Goal: Find specific page/section: Find specific page/section

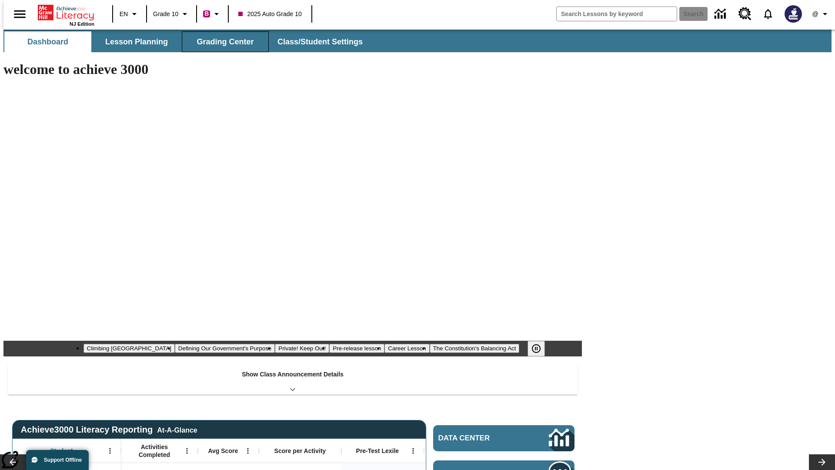
click at [222, 42] on span "Grading Center" at bounding box center [225, 42] width 57 height 10
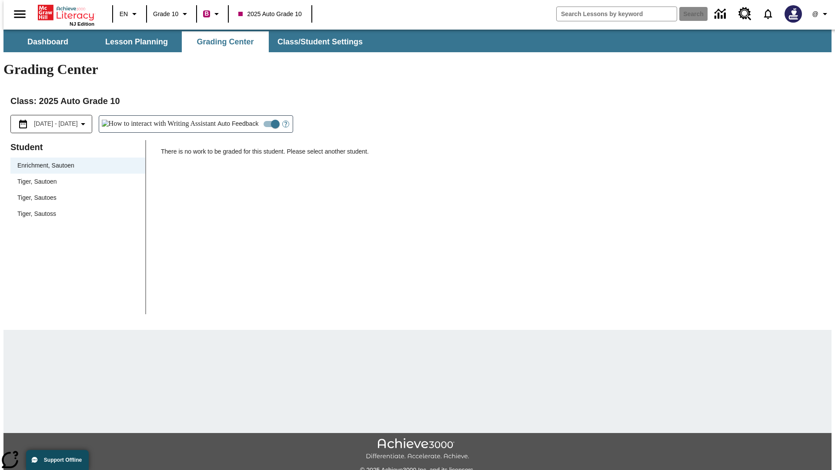
click at [75, 177] on div "Tiger, Sautoen" at bounding box center [77, 181] width 121 height 9
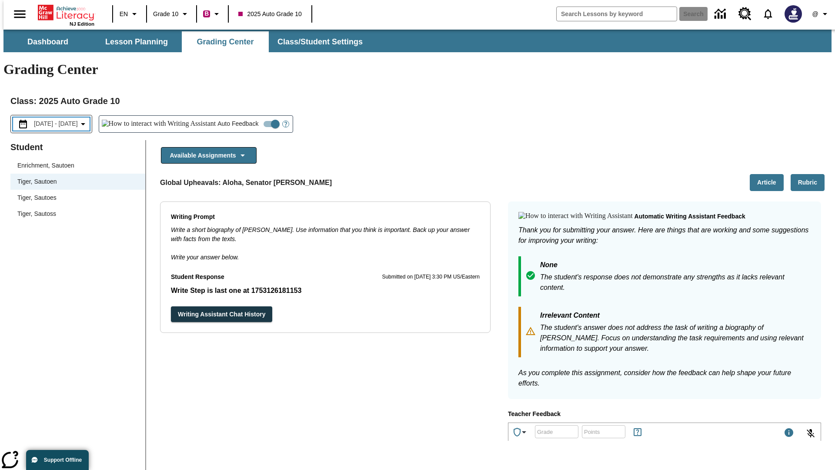
scroll to position [150, 0]
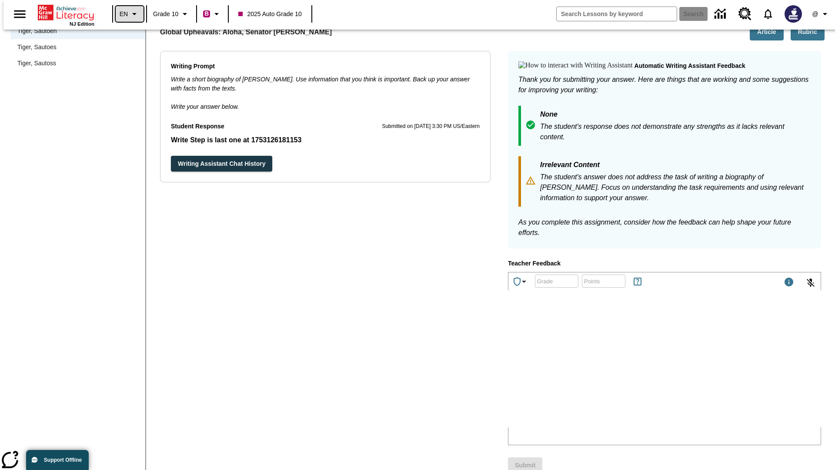
click at [129, 14] on icon "Language: EN, Select a language" at bounding box center [134, 14] width 10 height 10
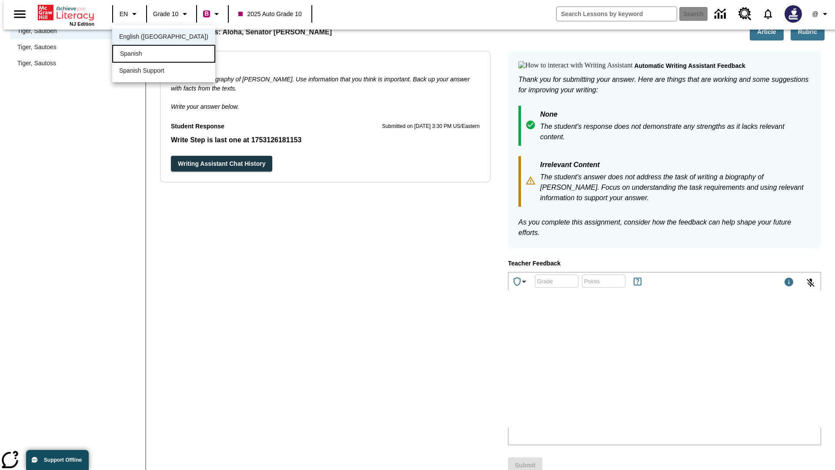
click at [145, 54] on div "Spanish" at bounding box center [163, 54] width 103 height 18
